Goal: Register for event/course

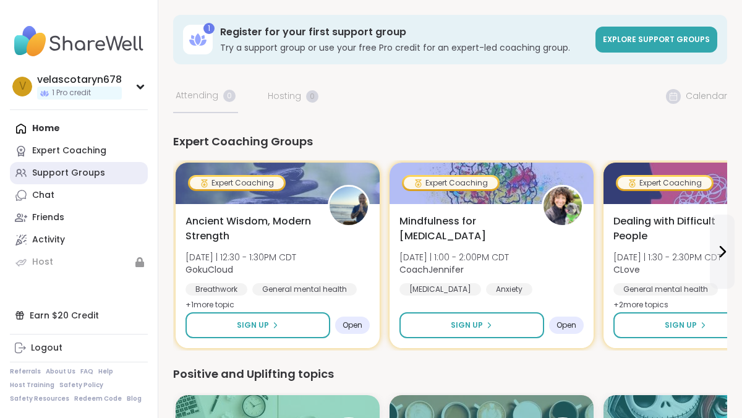
click at [85, 175] on div "Support Groups" at bounding box center [68, 173] width 73 height 12
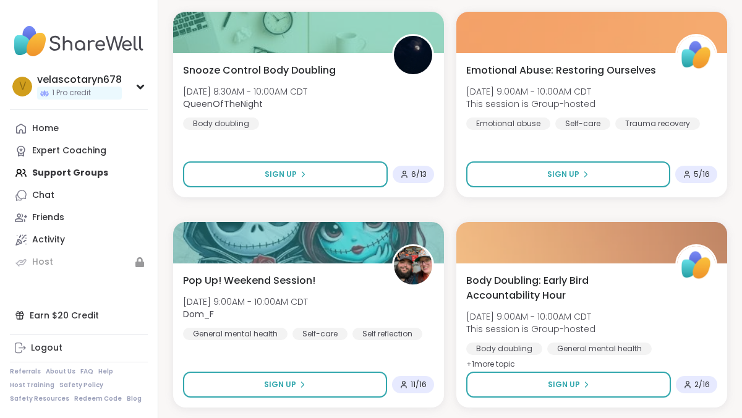
scroll to position [417, 0]
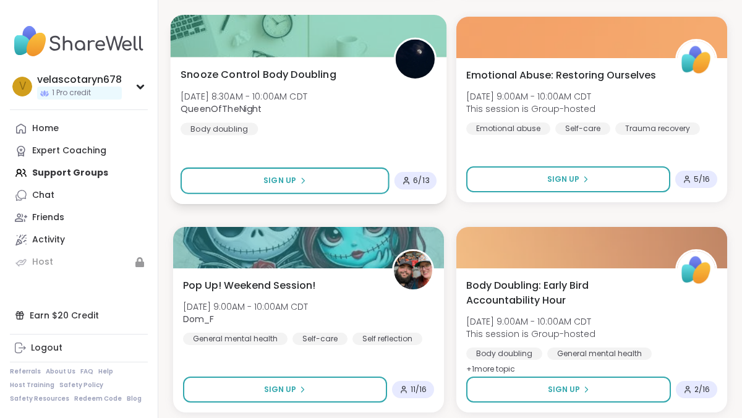
click at [335, 88] on div "Snooze Control Body Doubling Sat, Oct 11 | 8:30AM - 10:00AM CDT QueenOfTheNight…" at bounding box center [309, 101] width 256 height 68
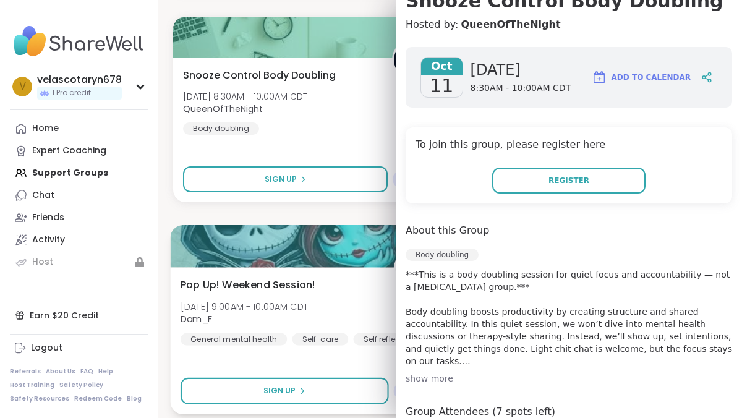
scroll to position [124, 0]
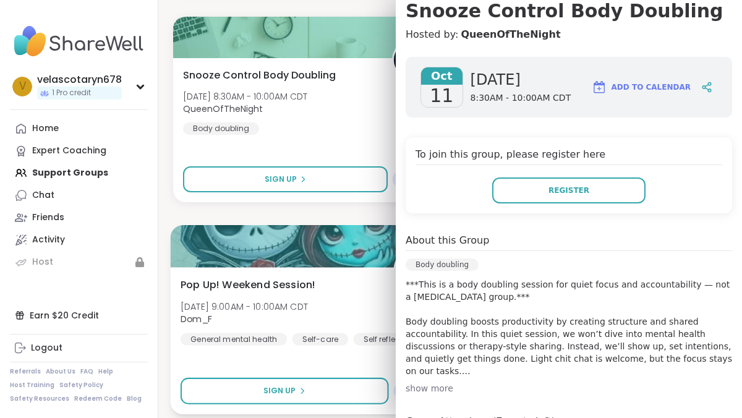
click at [328, 297] on div "Pop Up! Weekend Session! Sat, Oct 11 | 9:00AM - 10:00AM CDT Dom_F General menta…" at bounding box center [309, 311] width 256 height 68
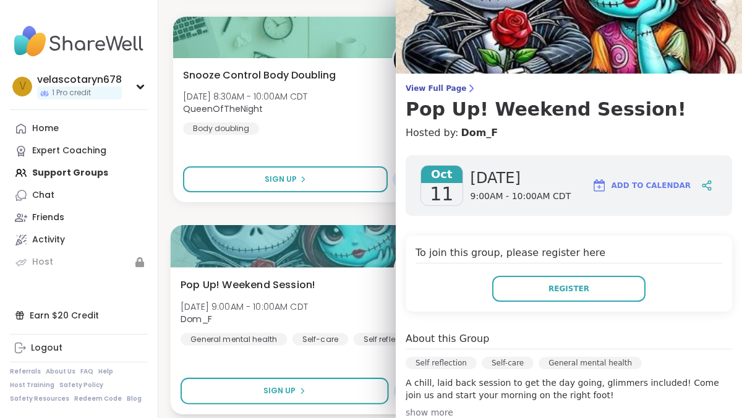
scroll to position [0, 0]
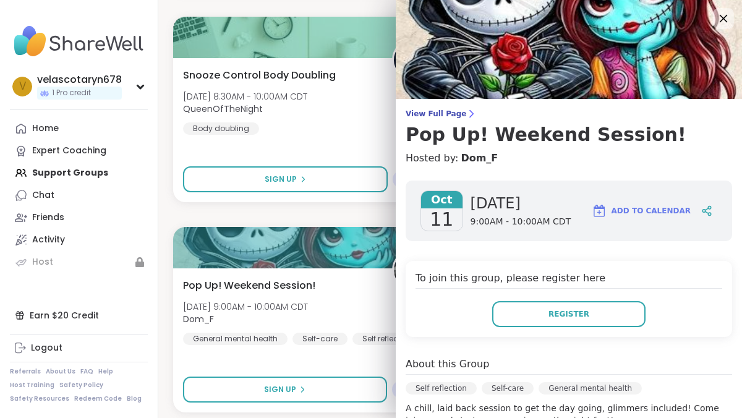
click at [720, 18] on icon at bounding box center [723, 18] width 15 height 15
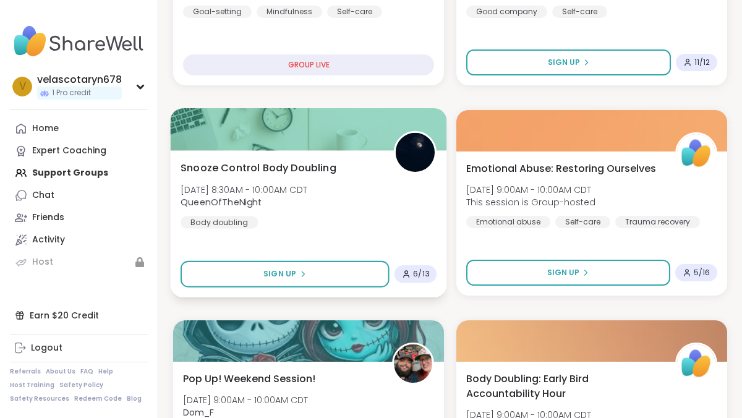
scroll to position [324, 0]
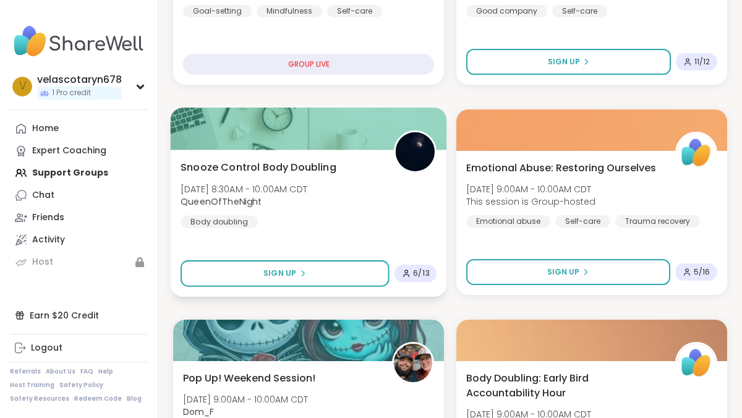
click at [383, 202] on div "Snooze Control Body Doubling Sat, Oct 11 | 8:30AM - 10:00AM CDT QueenOfTheNight…" at bounding box center [309, 194] width 256 height 68
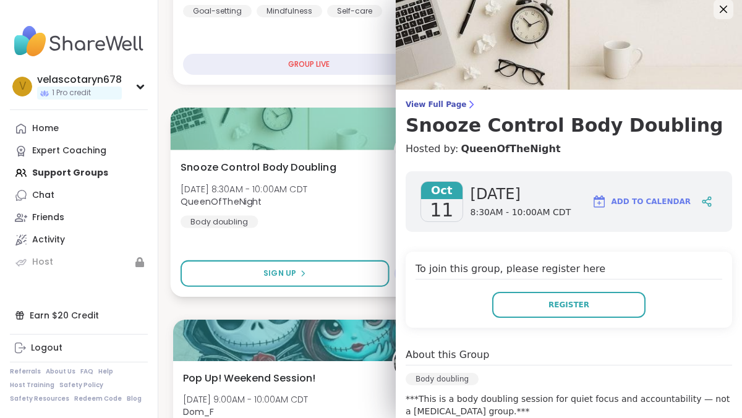
scroll to position [0, 0]
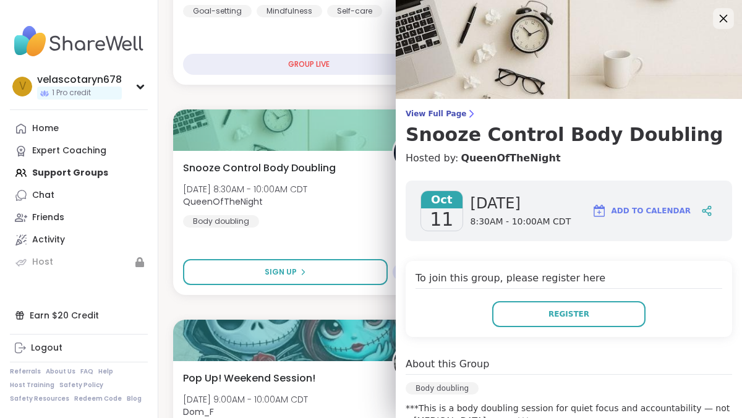
click at [721, 24] on icon at bounding box center [723, 18] width 15 height 15
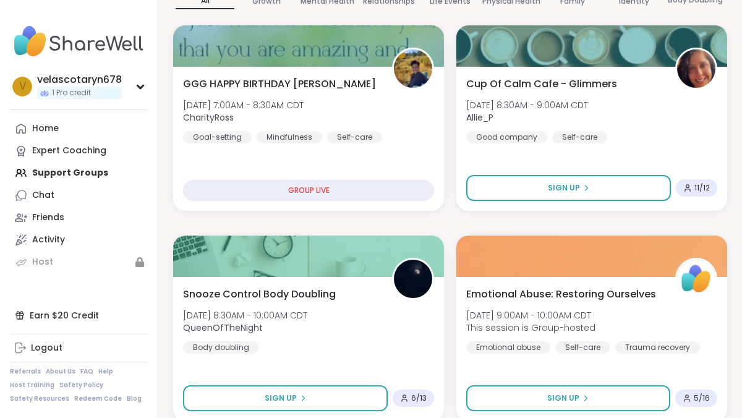
scroll to position [194, 0]
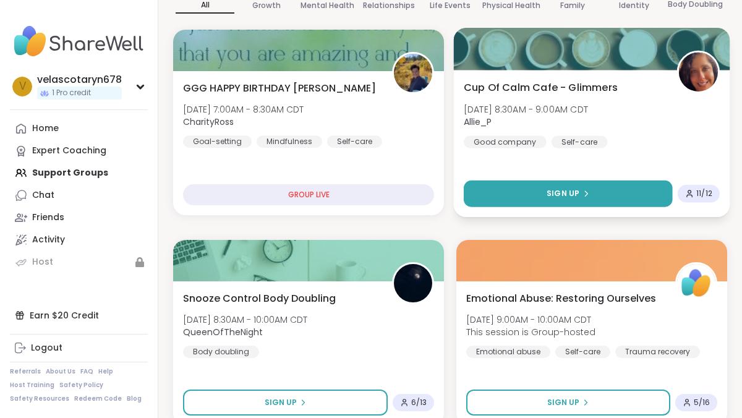
click at [554, 192] on span "Sign Up" at bounding box center [563, 193] width 33 height 11
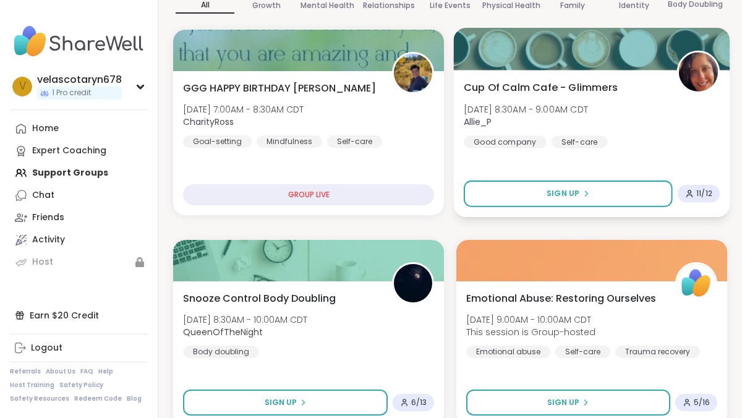
click at [596, 101] on div "Cup Of Calm Cafe - Glimmers Sat, Oct 11 | 8:30AM - 9:00AM CDT Allie_P Good comp…" at bounding box center [592, 114] width 256 height 68
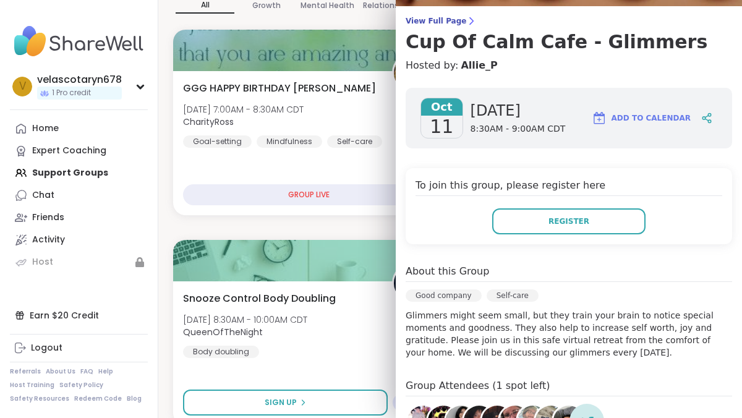
scroll to position [92, 0]
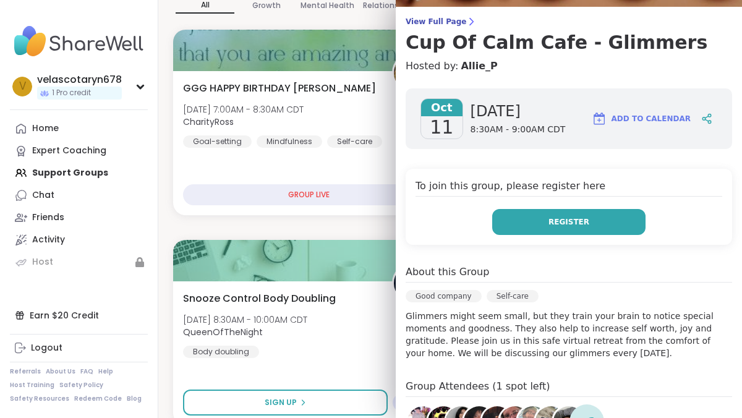
click at [602, 230] on button "Register" at bounding box center [568, 222] width 153 height 26
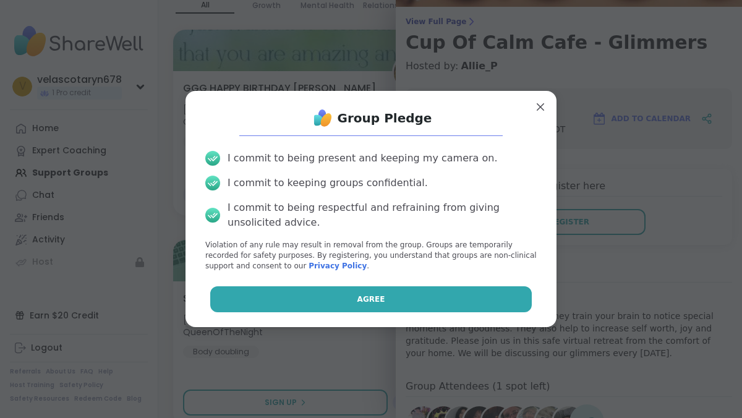
click at [442, 301] on button "Agree" at bounding box center [371, 299] width 322 height 26
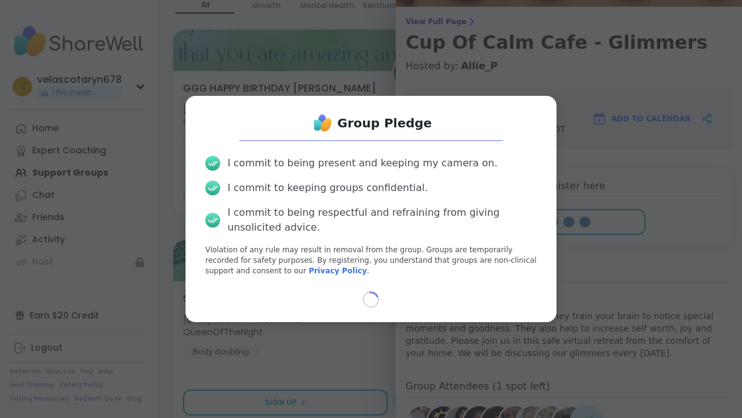
click at [438, 304] on div "Loading..." at bounding box center [370, 299] width 351 height 16
select select "**"
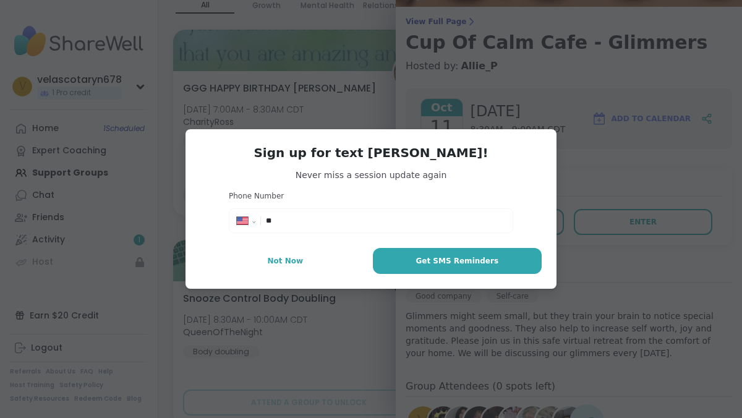
click at [476, 219] on input "**" at bounding box center [385, 221] width 239 height 12
type input "**********"
click at [493, 254] on button "Get SMS Reminders" at bounding box center [457, 261] width 169 height 26
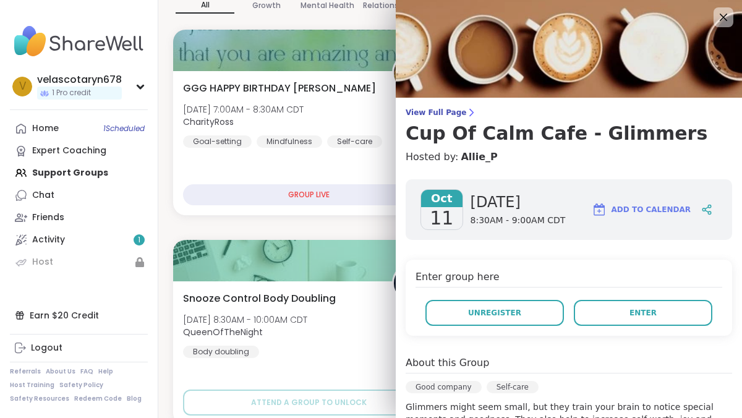
scroll to position [1, 0]
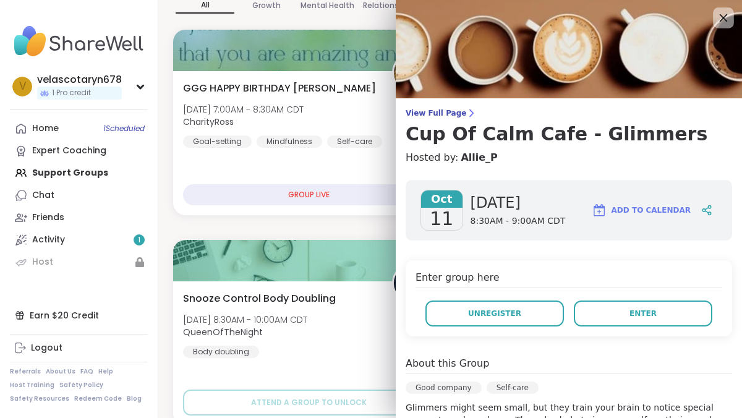
click at [722, 24] on icon at bounding box center [723, 17] width 15 height 15
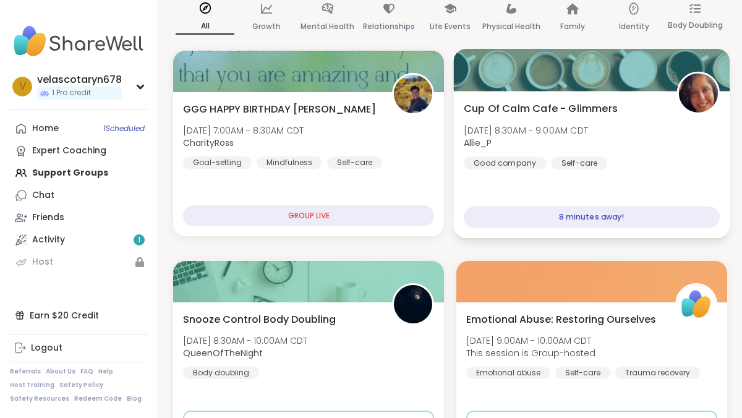
scroll to position [173, 0]
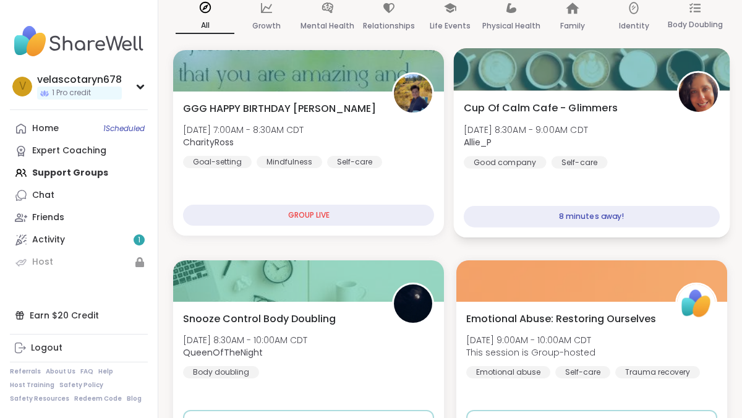
click at [612, 166] on div "Cup Of Calm Cafe - Glimmers Sat, Oct 11 | 8:30AM - 9:00AM CDT Allie_P Good comp…" at bounding box center [592, 134] width 256 height 68
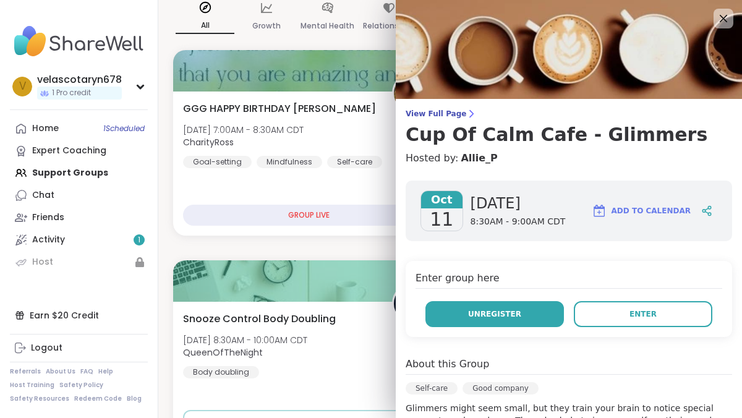
click at [484, 310] on span "Unregister" at bounding box center [494, 314] width 53 height 11
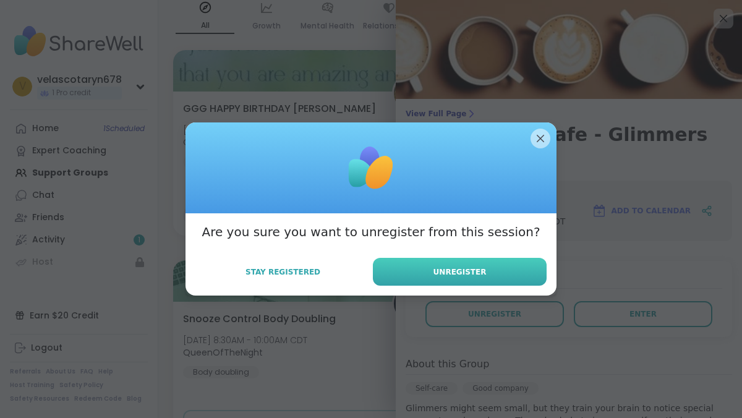
click at [490, 273] on button "Unregister" at bounding box center [460, 272] width 174 height 28
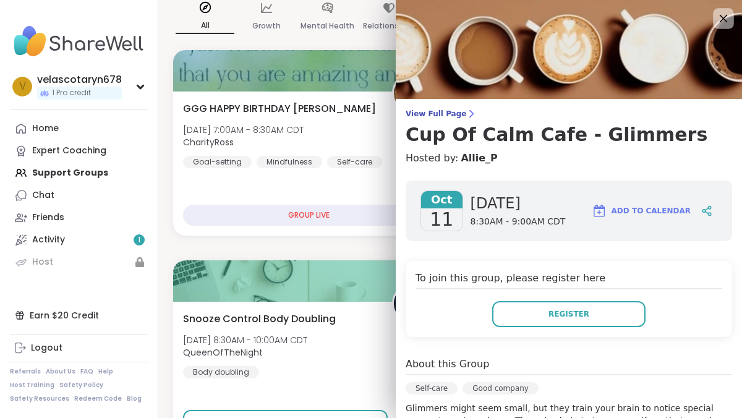
click at [725, 11] on icon at bounding box center [723, 18] width 15 height 15
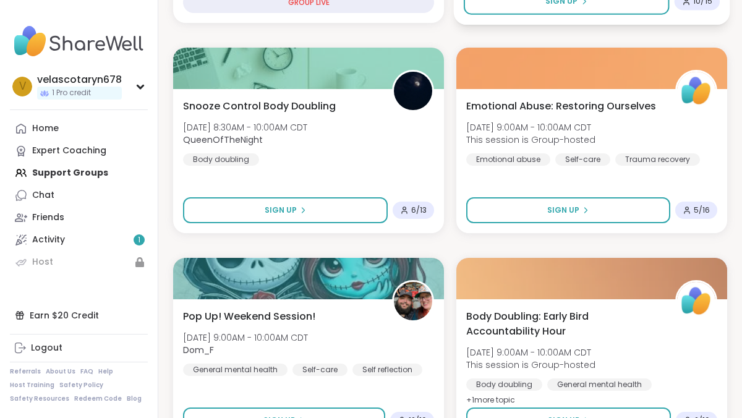
scroll to position [395, 0]
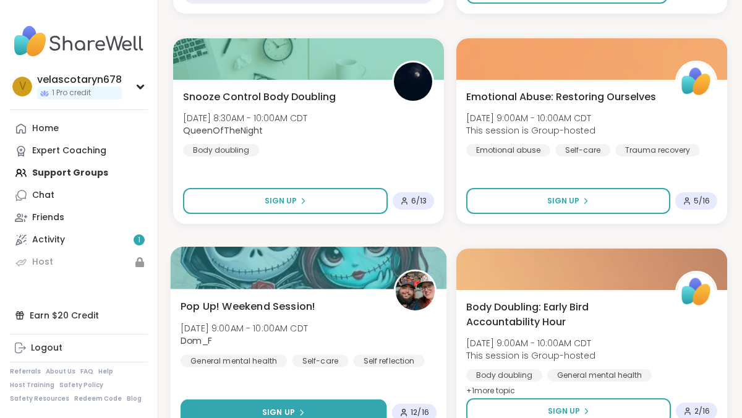
click at [251, 404] on button "Sign Up" at bounding box center [284, 413] width 207 height 27
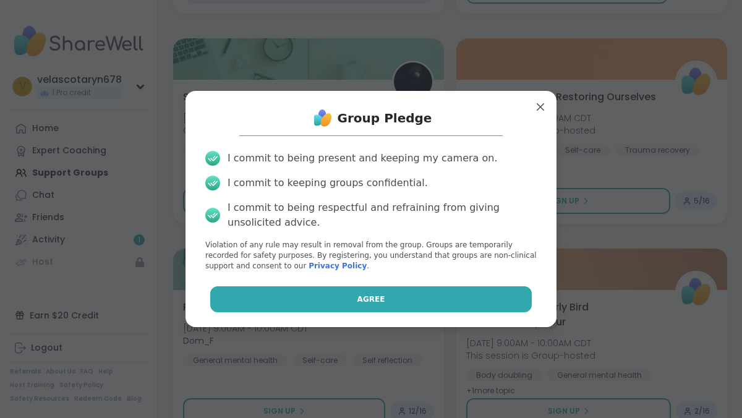
click at [314, 304] on button "Agree" at bounding box center [371, 299] width 322 height 26
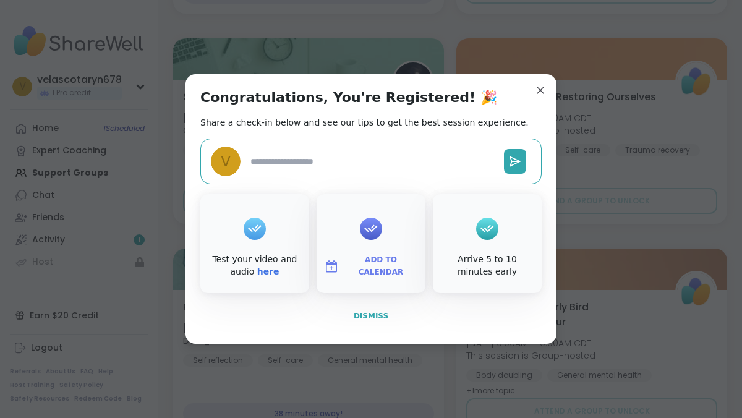
click at [361, 318] on span "Dismiss" at bounding box center [371, 316] width 35 height 9
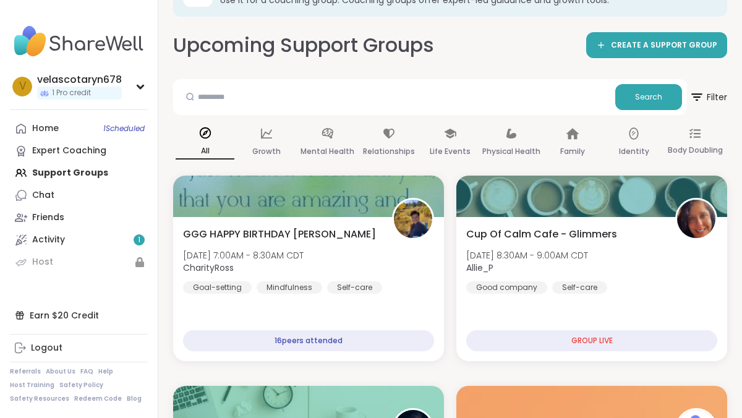
scroll to position [46, 0]
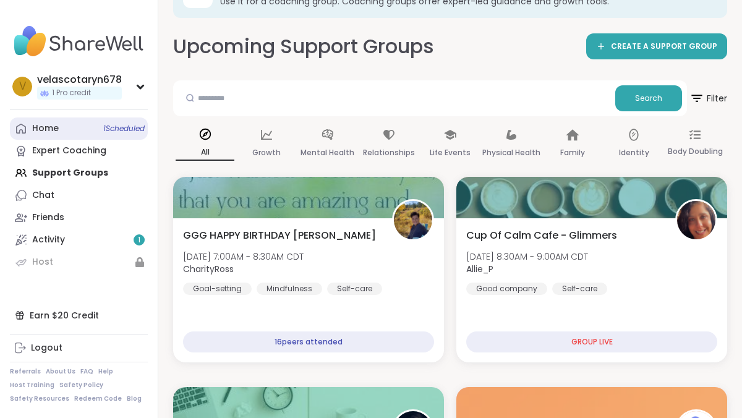
click at [114, 124] on span "1 Scheduled" at bounding box center [123, 129] width 41 height 10
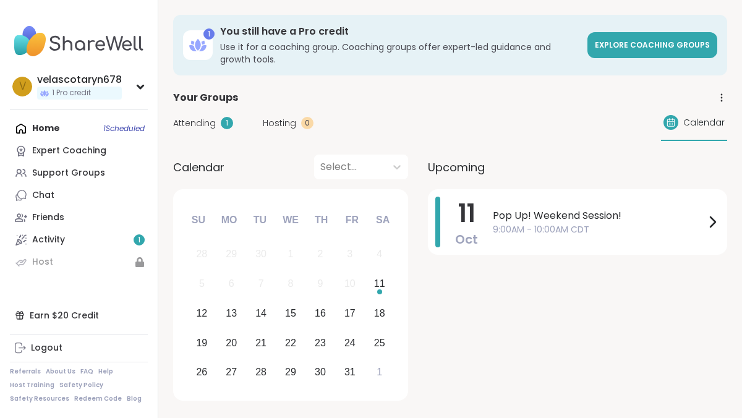
click at [187, 120] on span "Attending" at bounding box center [194, 123] width 43 height 13
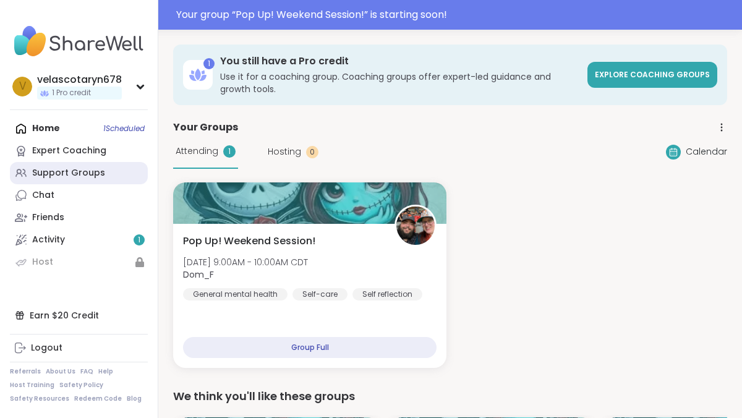
click at [90, 181] on link "Support Groups" at bounding box center [79, 173] width 138 height 22
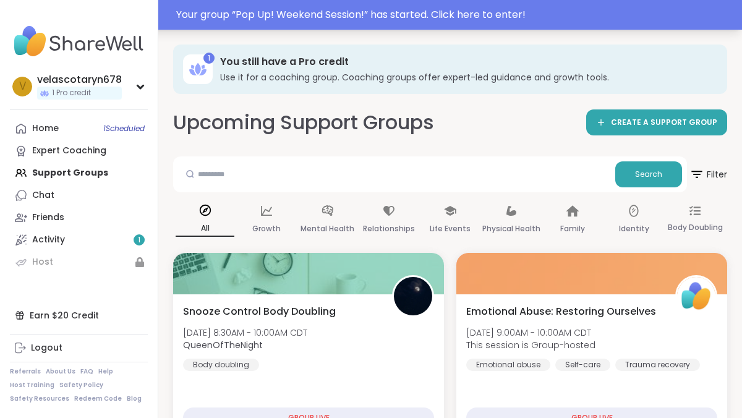
click at [484, 1] on div "Your group “ Pop Up! Weekend Session! ” has started. Click here to enter!" at bounding box center [371, 15] width 742 height 30
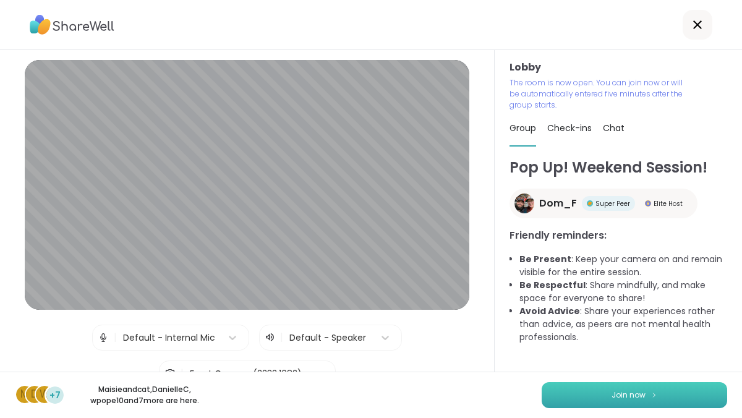
click at [602, 384] on button "Join now" at bounding box center [635, 395] width 186 height 26
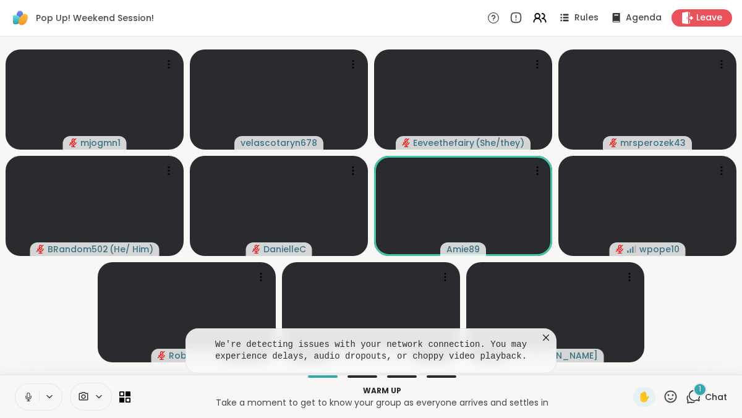
click at [38, 390] on button at bounding box center [27, 397] width 24 height 26
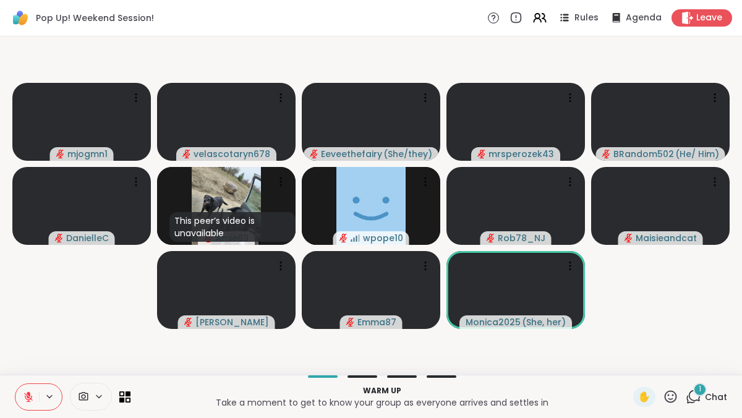
click at [699, 390] on span "1" at bounding box center [700, 389] width 2 height 11
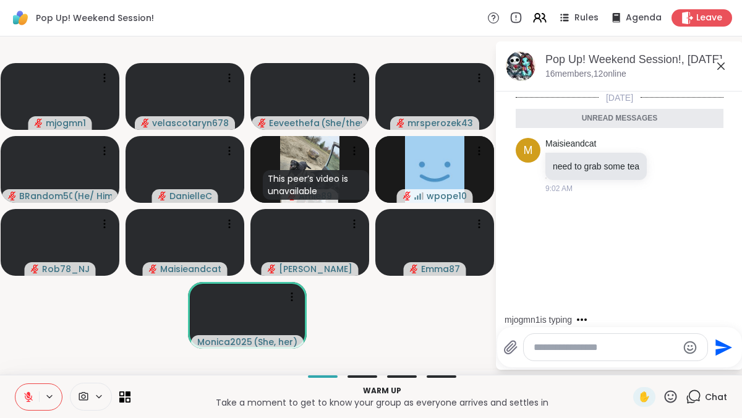
click at [724, 68] on icon at bounding box center [720, 65] width 7 height 7
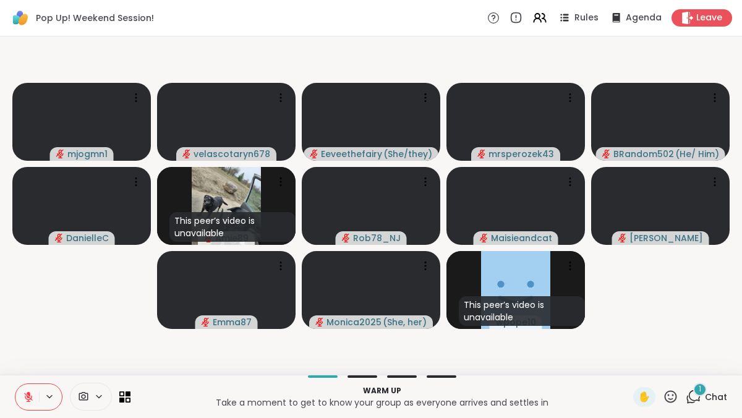
click at [703, 385] on div "1" at bounding box center [700, 390] width 14 height 14
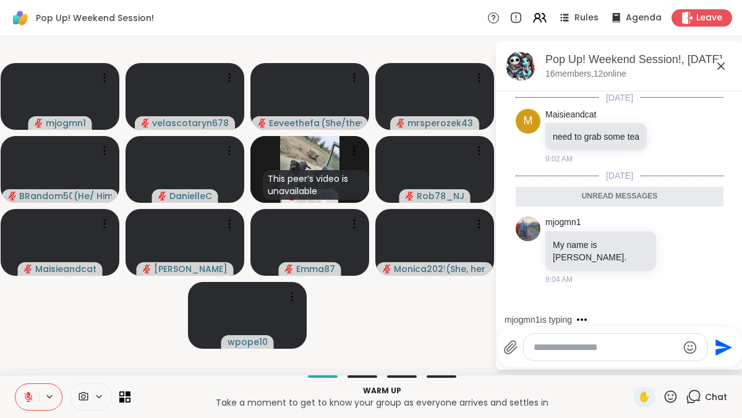
scroll to position [2, 0]
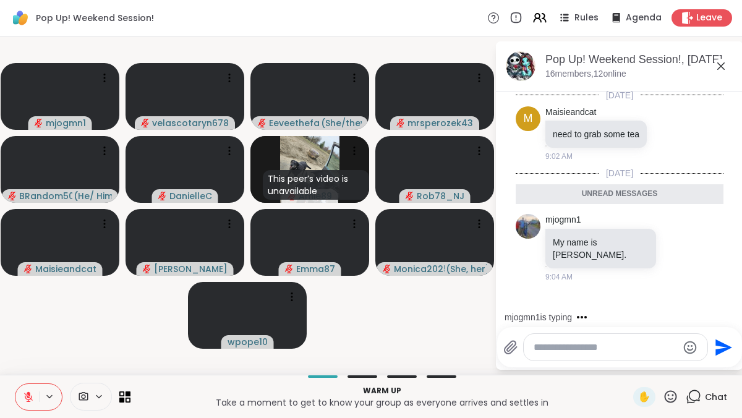
click at [718, 70] on icon at bounding box center [721, 66] width 15 height 15
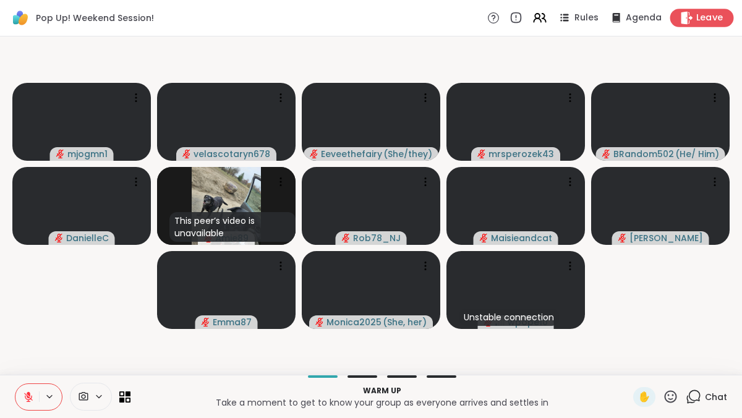
click at [725, 12] on div "Leave" at bounding box center [702, 18] width 64 height 18
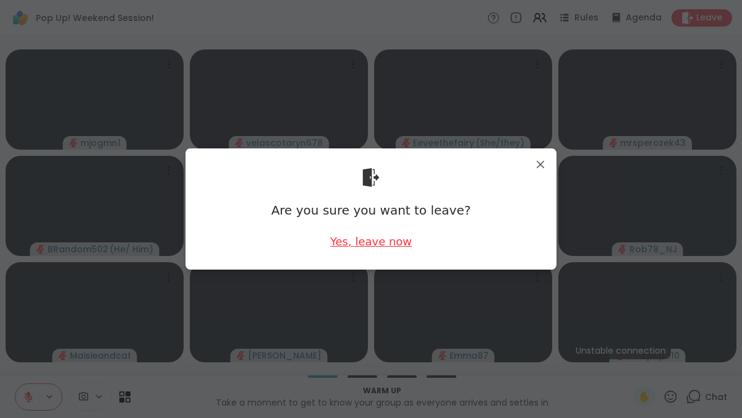
click at [383, 242] on div "Yes, leave now" at bounding box center [371, 241] width 82 height 15
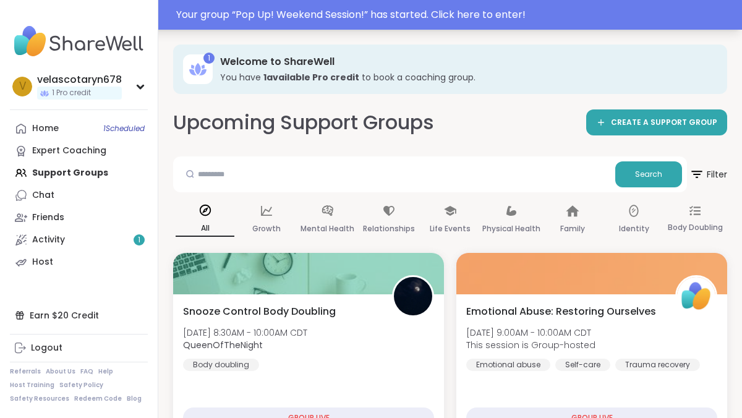
click at [483, 20] on div "Your group “ Pop Up! Weekend Session! ” has started. Click here to enter!" at bounding box center [455, 14] width 558 height 15
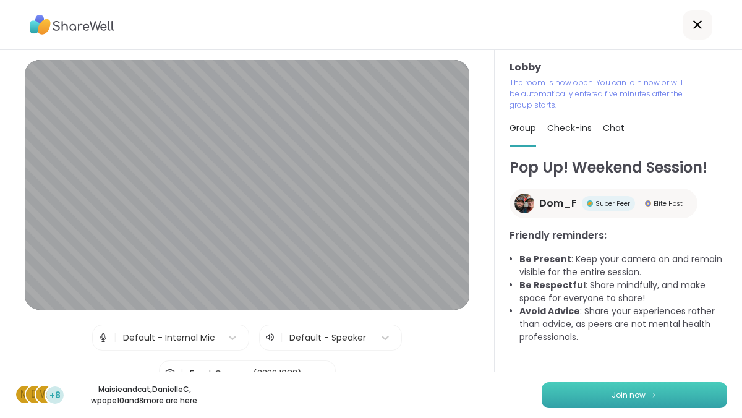
click at [576, 392] on button "Join now" at bounding box center [635, 395] width 186 height 26
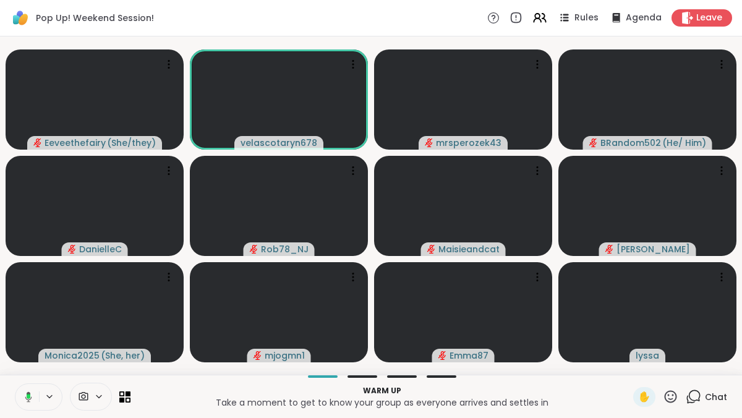
click at [24, 405] on button at bounding box center [26, 397] width 25 height 26
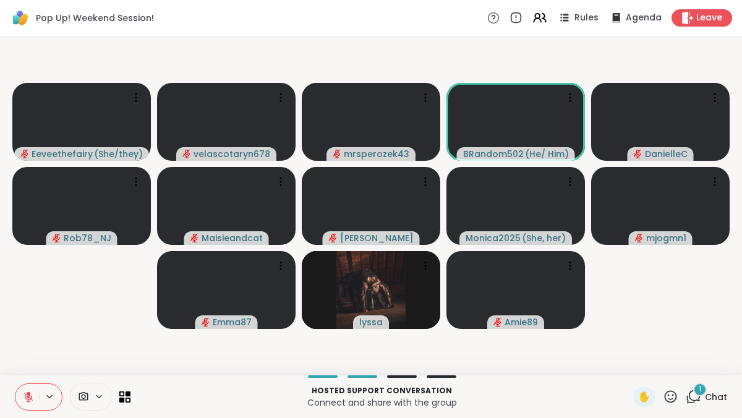
click at [416, 51] on video-player-container "Eeveethefairy ( She/they ) velascotaryn678 mrsperozek43 BRandom502 ( He/ Him ) …" at bounding box center [370, 205] width 727 height 328
click at [717, 396] on span "Chat" at bounding box center [716, 397] width 22 height 12
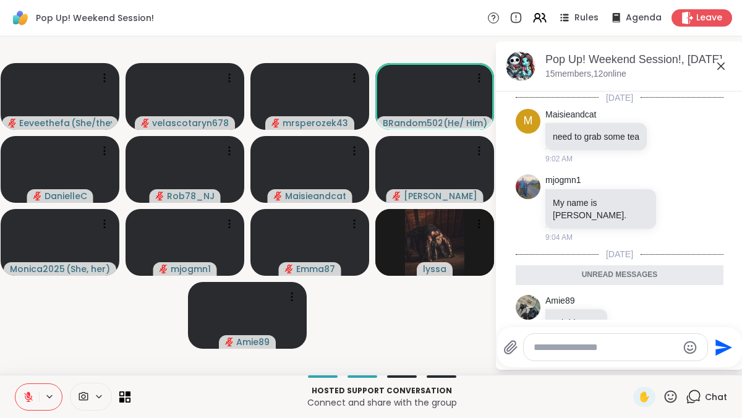
scroll to position [24, 0]
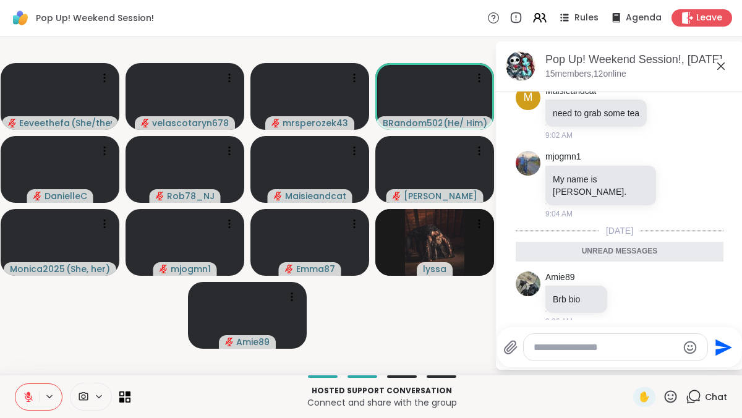
click at [722, 66] on icon at bounding box center [721, 66] width 15 height 15
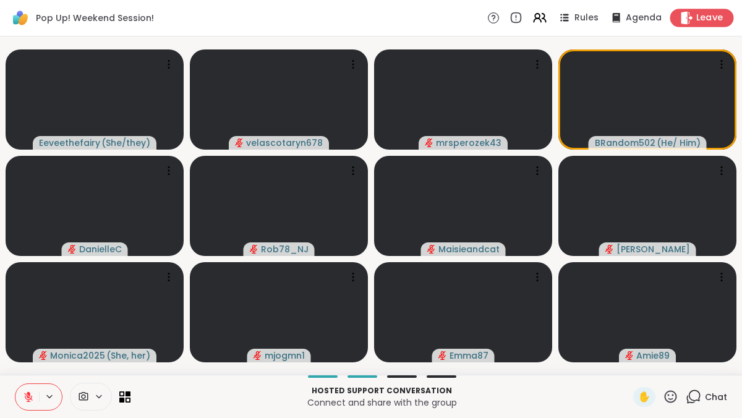
click at [718, 22] on span "Leave" at bounding box center [709, 18] width 27 height 13
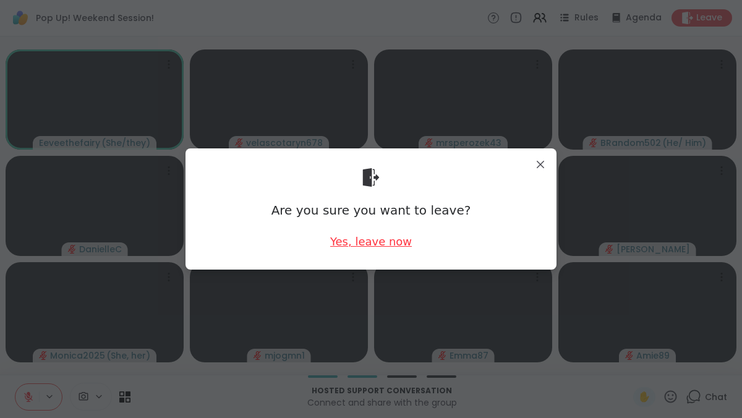
click at [395, 240] on div "Yes, leave now" at bounding box center [371, 241] width 82 height 15
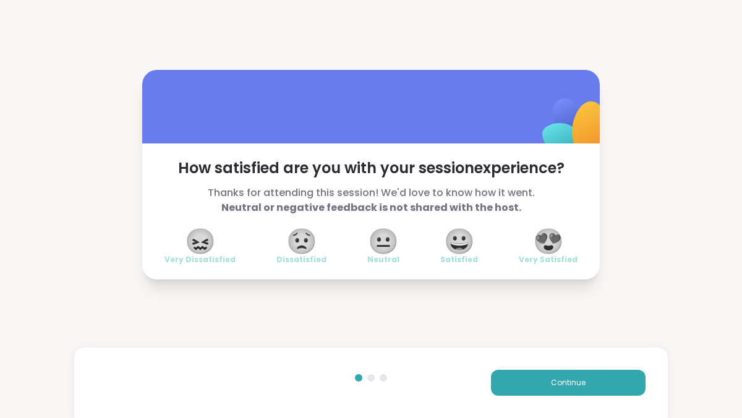
click at [560, 237] on span "😍" at bounding box center [548, 241] width 31 height 22
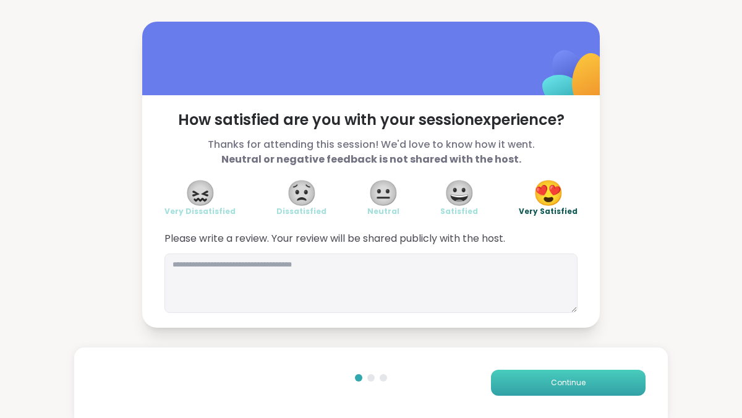
click at [550, 375] on button "Continue" at bounding box center [568, 383] width 155 height 26
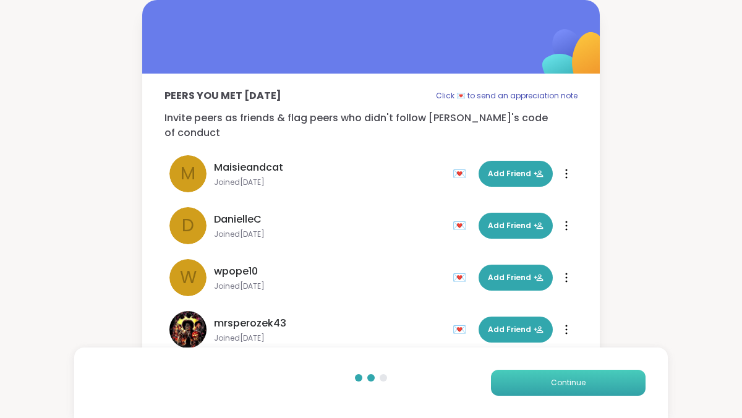
click at [550, 375] on button "Continue" at bounding box center [568, 383] width 155 height 26
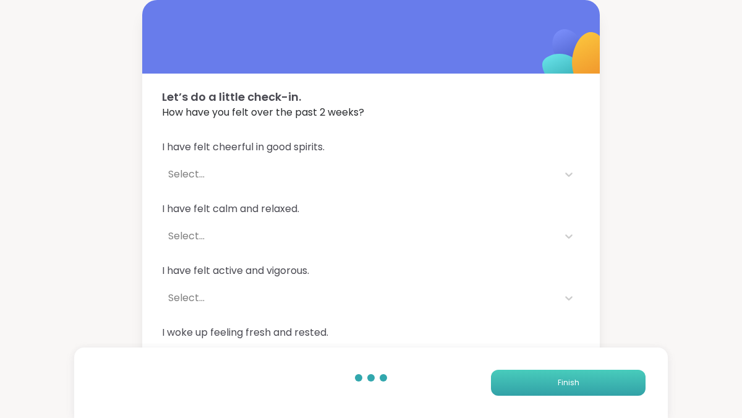
click at [550, 375] on button "Finish" at bounding box center [568, 383] width 155 height 26
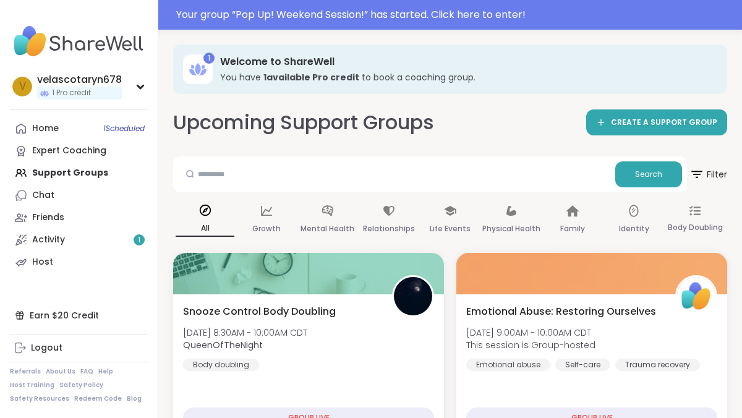
click at [101, 173] on div "Home 1 Scheduled Expert Coaching Support Groups Chat Friends Activity 1 Host" at bounding box center [79, 196] width 138 height 156
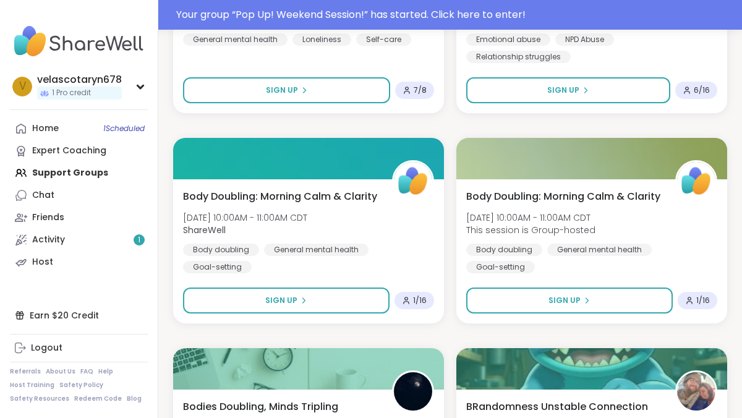
scroll to position [748, 0]
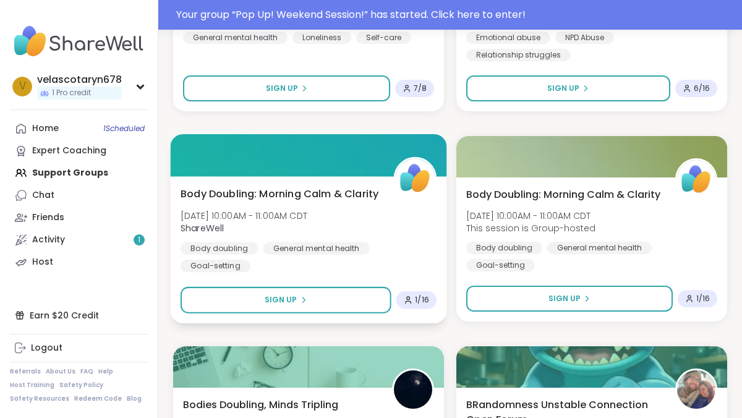
click at [372, 186] on div "Body Doubling: Morning Calm & Clarity Sat, Oct 11 | 10:00AM - 11:00AM CDT Share…" at bounding box center [309, 249] width 276 height 147
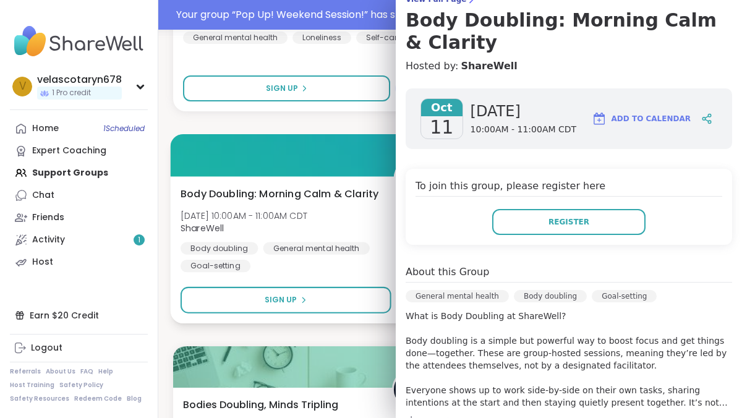
scroll to position [102, 0]
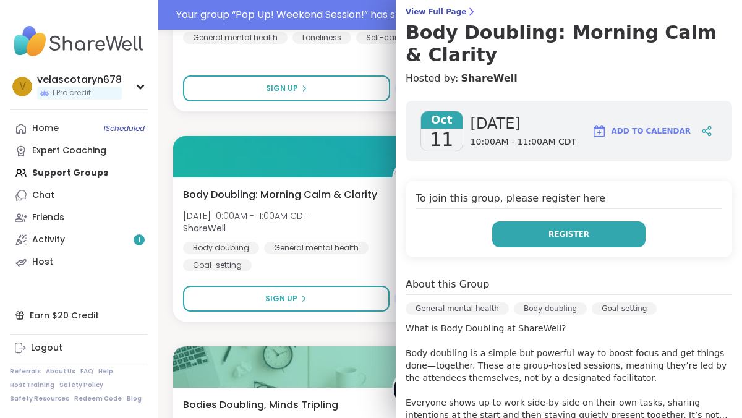
click at [564, 221] on button "Register" at bounding box center [568, 234] width 153 height 26
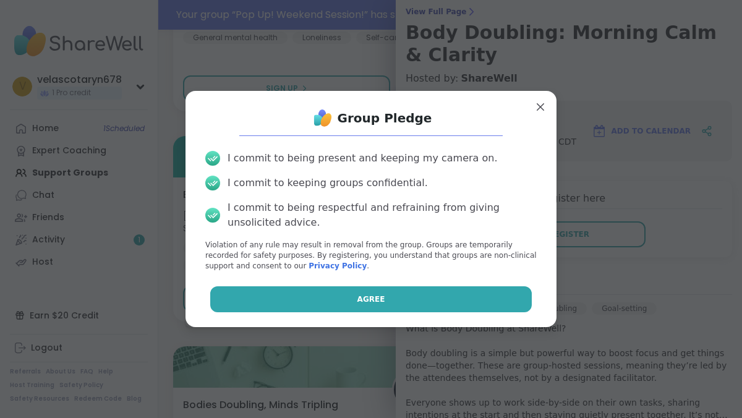
click at [453, 289] on button "Agree" at bounding box center [371, 299] width 322 height 26
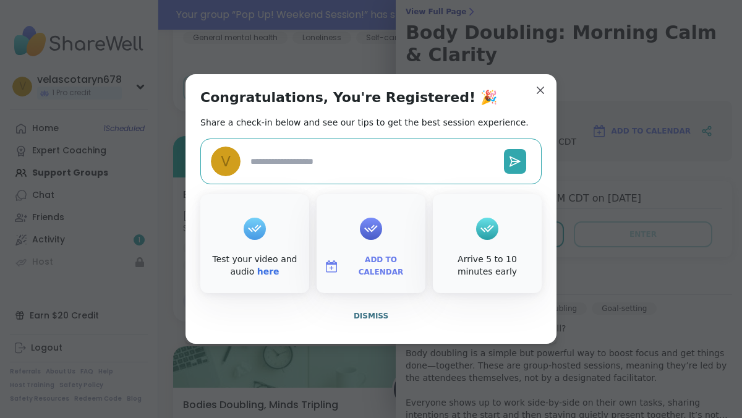
type textarea "*"
click at [378, 315] on span "Dismiss" at bounding box center [371, 316] width 35 height 9
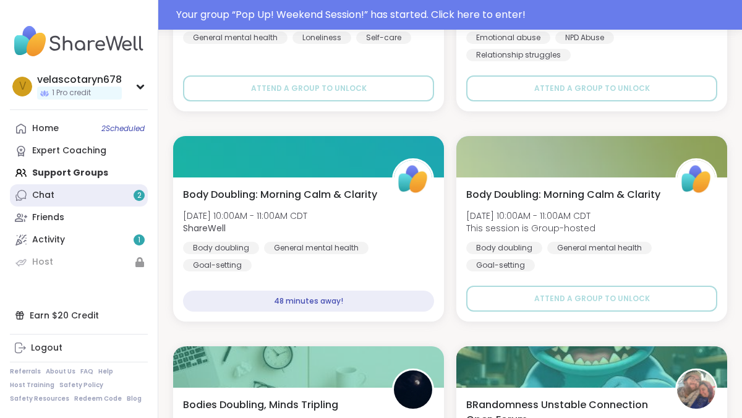
click at [134, 195] on div "2" at bounding box center [139, 195] width 11 height 11
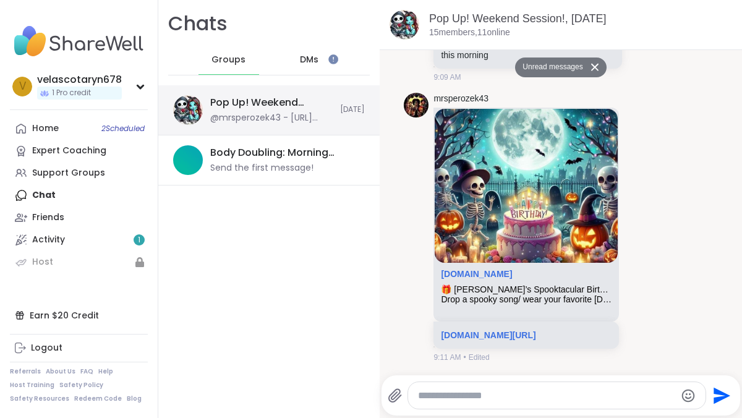
click at [254, 118] on div "@mrsperozek43 - https://sharewellnow.com/session/b472d949-d5fe-4024-91b3-192244…" at bounding box center [271, 118] width 122 height 12
click at [510, 330] on link "sharewellnow.com/session/b472d949-d5fe-4024-91b3-1922448b3187" at bounding box center [488, 335] width 95 height 10
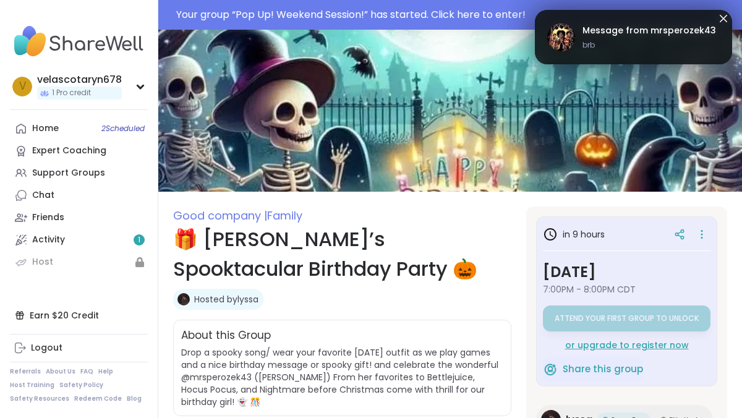
click at [255, 299] on link "Hosted by lyssa" at bounding box center [226, 299] width 64 height 12
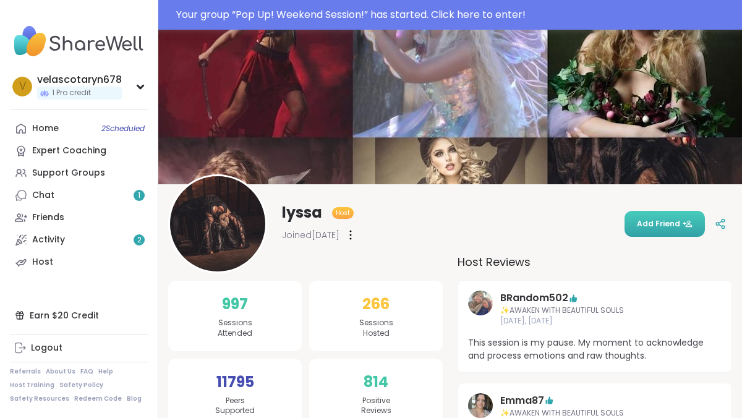
click at [651, 216] on button "Add Friend" at bounding box center [665, 224] width 80 height 26
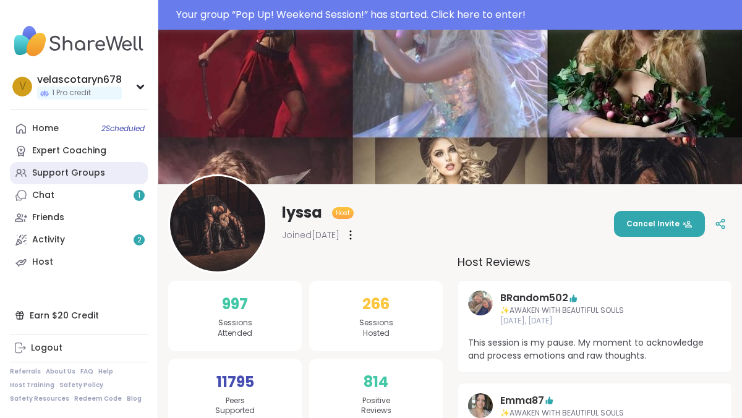
click at [92, 177] on div "Support Groups" at bounding box center [68, 173] width 73 height 12
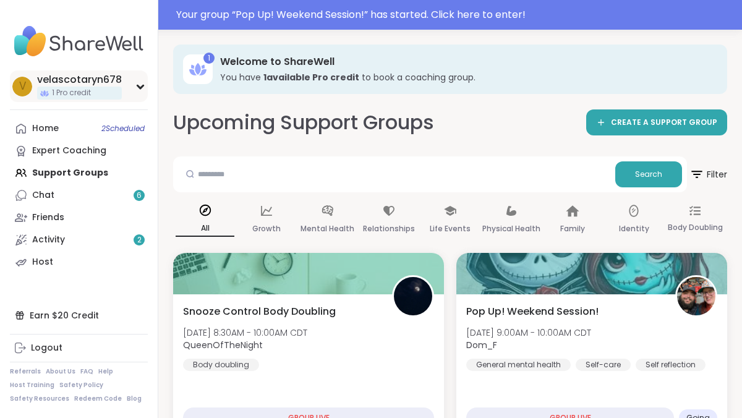
click at [112, 85] on div "velascotaryn678" at bounding box center [79, 80] width 85 height 14
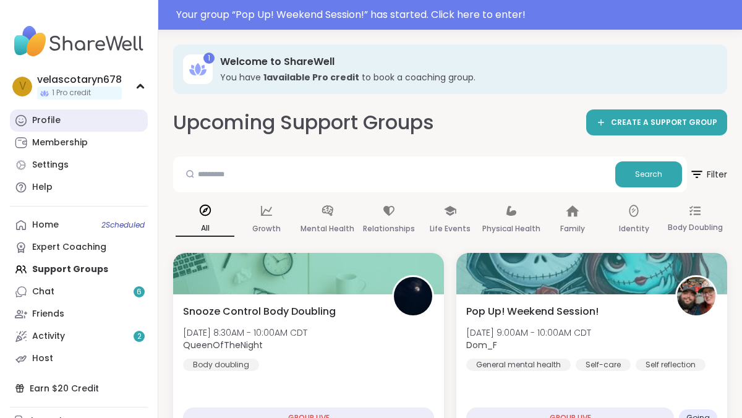
click at [90, 119] on link "Profile" at bounding box center [79, 120] width 138 height 22
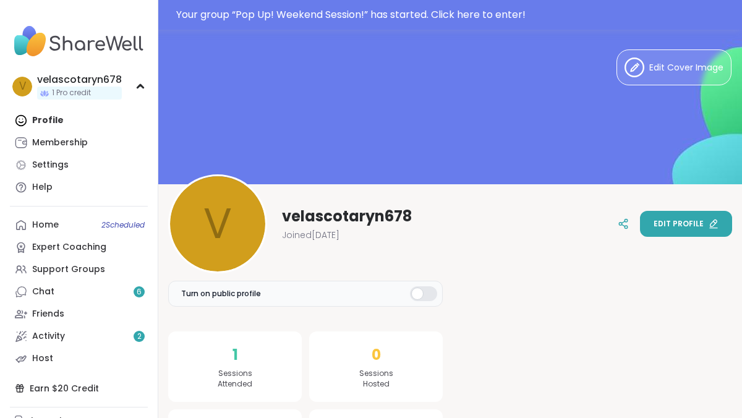
click at [704, 221] on div "Edit profile" at bounding box center [686, 223] width 65 height 11
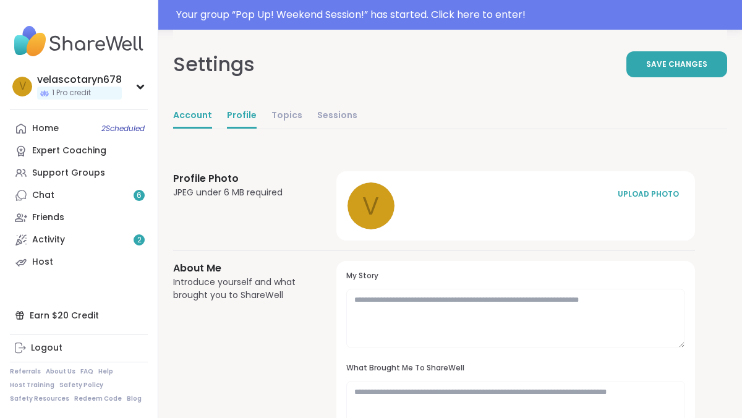
click at [189, 111] on link "Account" at bounding box center [192, 116] width 39 height 25
select select "**"
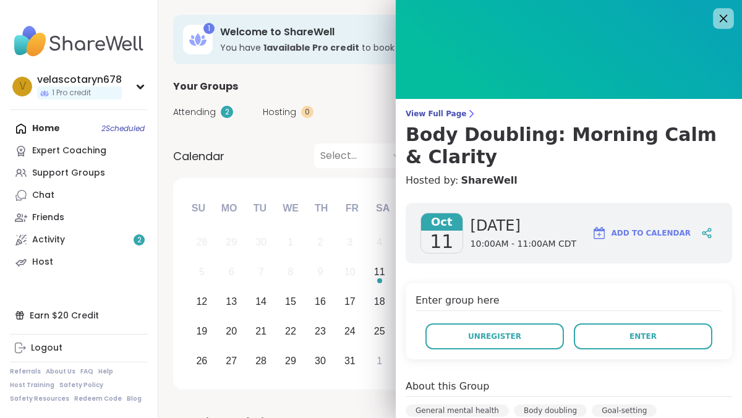
click at [720, 24] on icon at bounding box center [723, 18] width 15 height 15
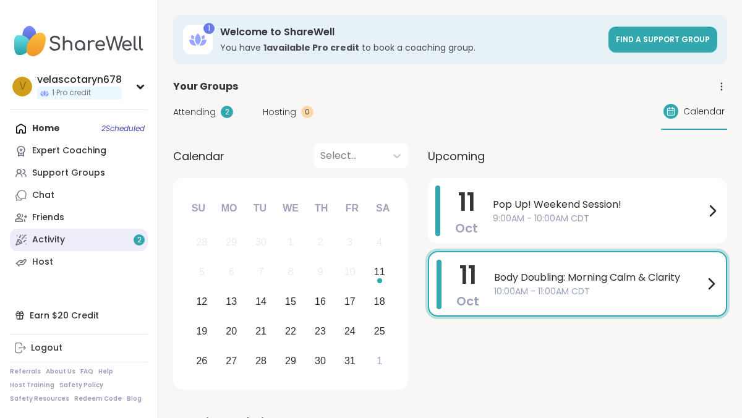
click at [46, 244] on div "Activity 2" at bounding box center [48, 240] width 33 height 12
